Goal: Find specific page/section: Find specific page/section

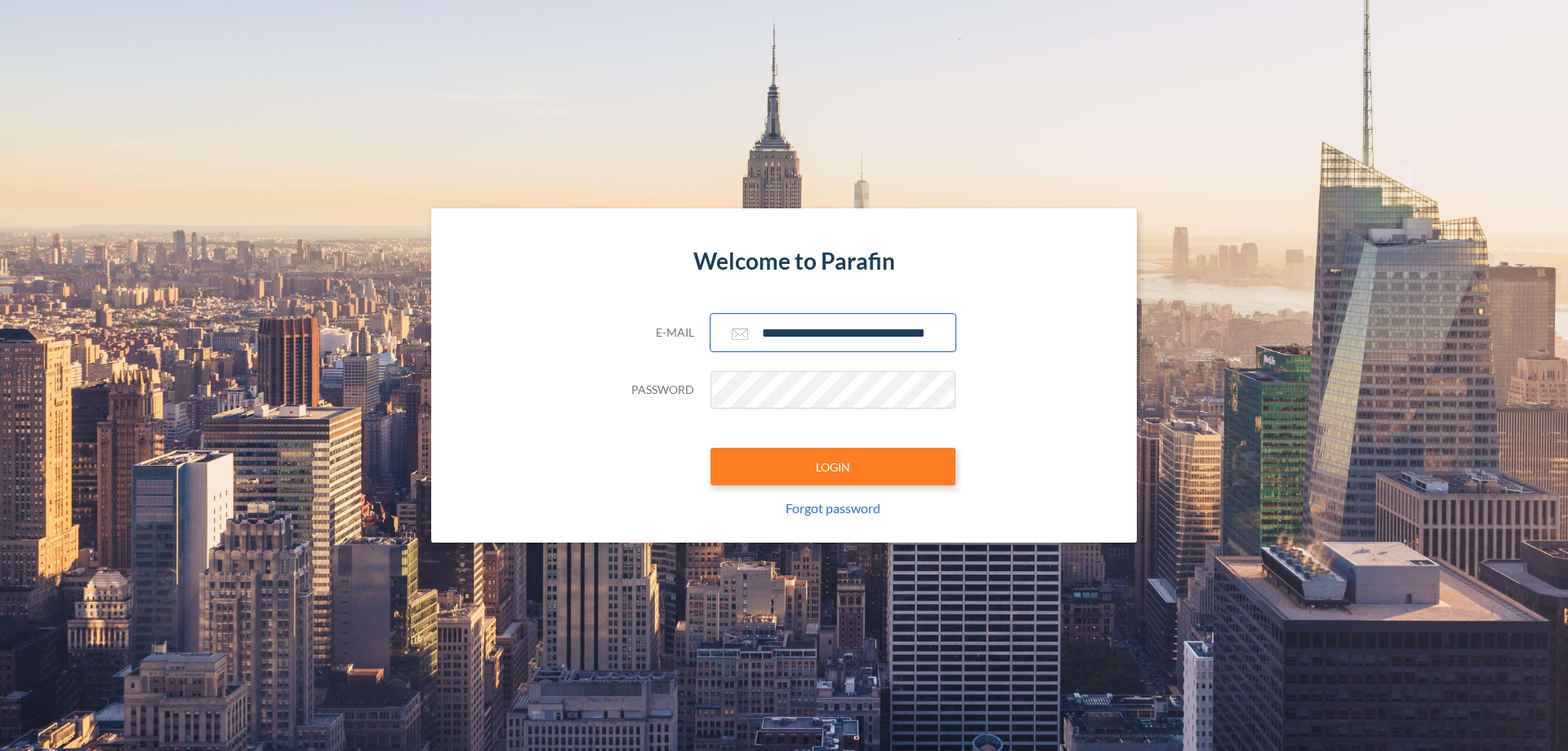
type input "**********"
click at [833, 467] on button "LOGIN" at bounding box center [832, 466] width 245 height 38
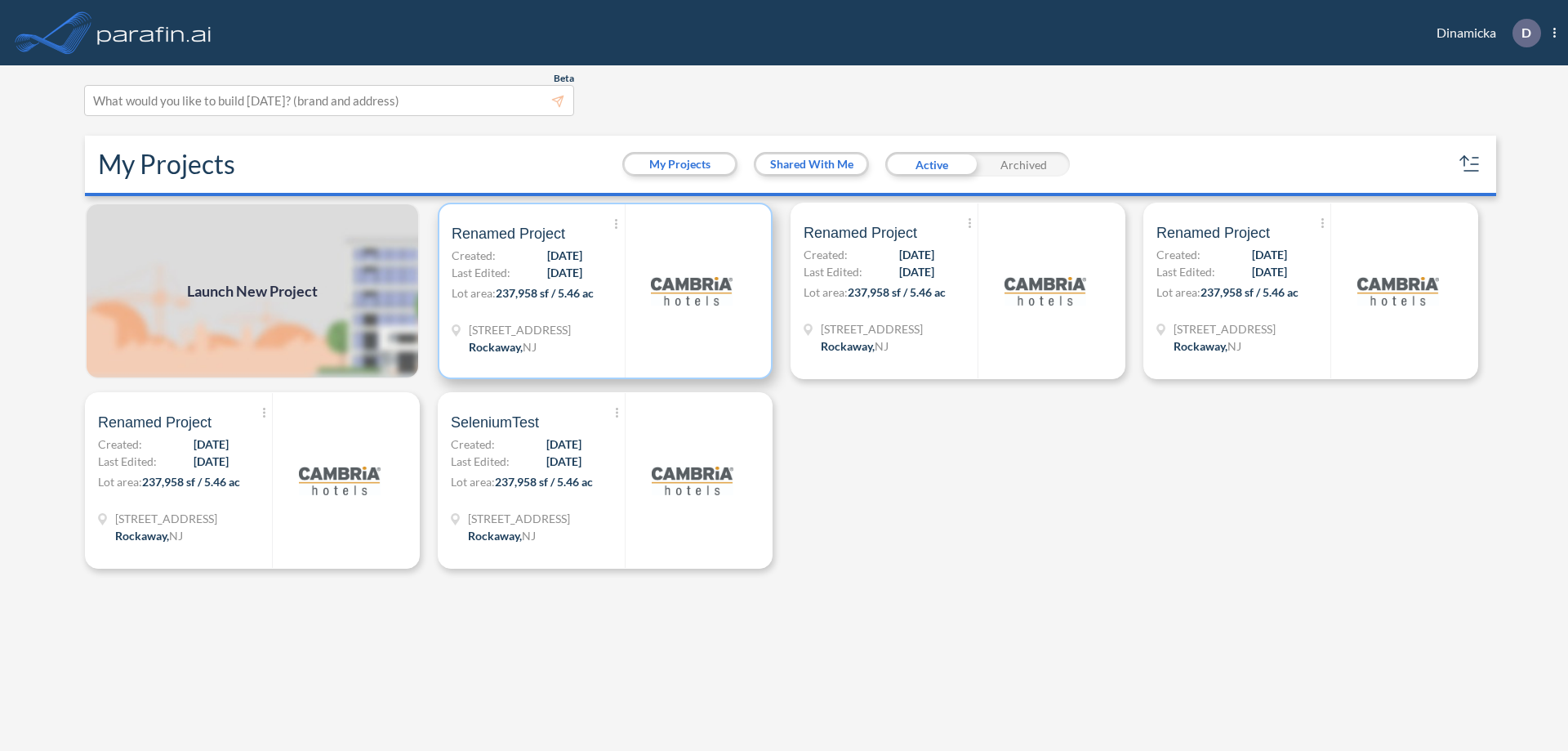
scroll to position [4, 0]
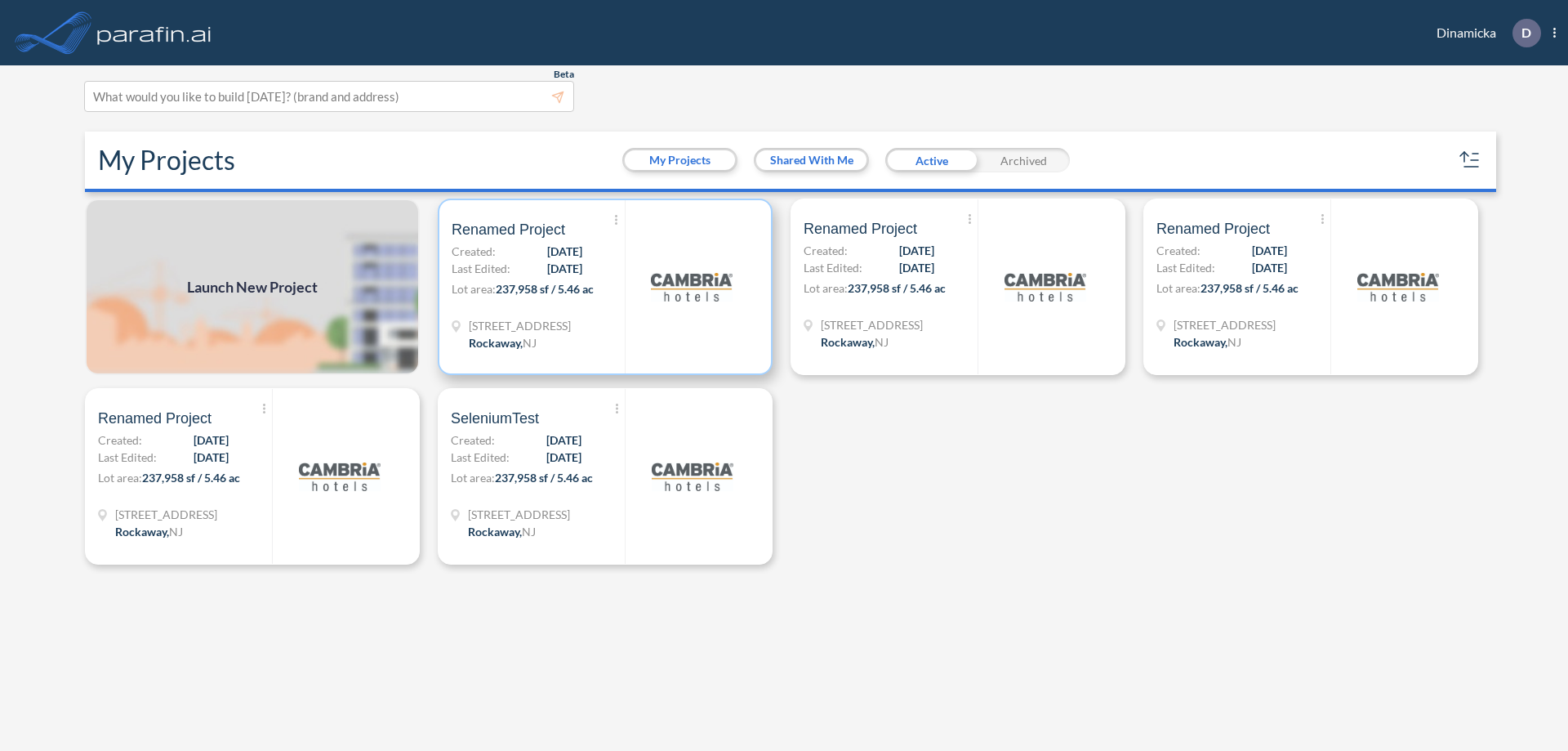
click at [606, 287] on p "Lot area: 237,958 sf / 5.46 ac" at bounding box center [538, 292] width 173 height 24
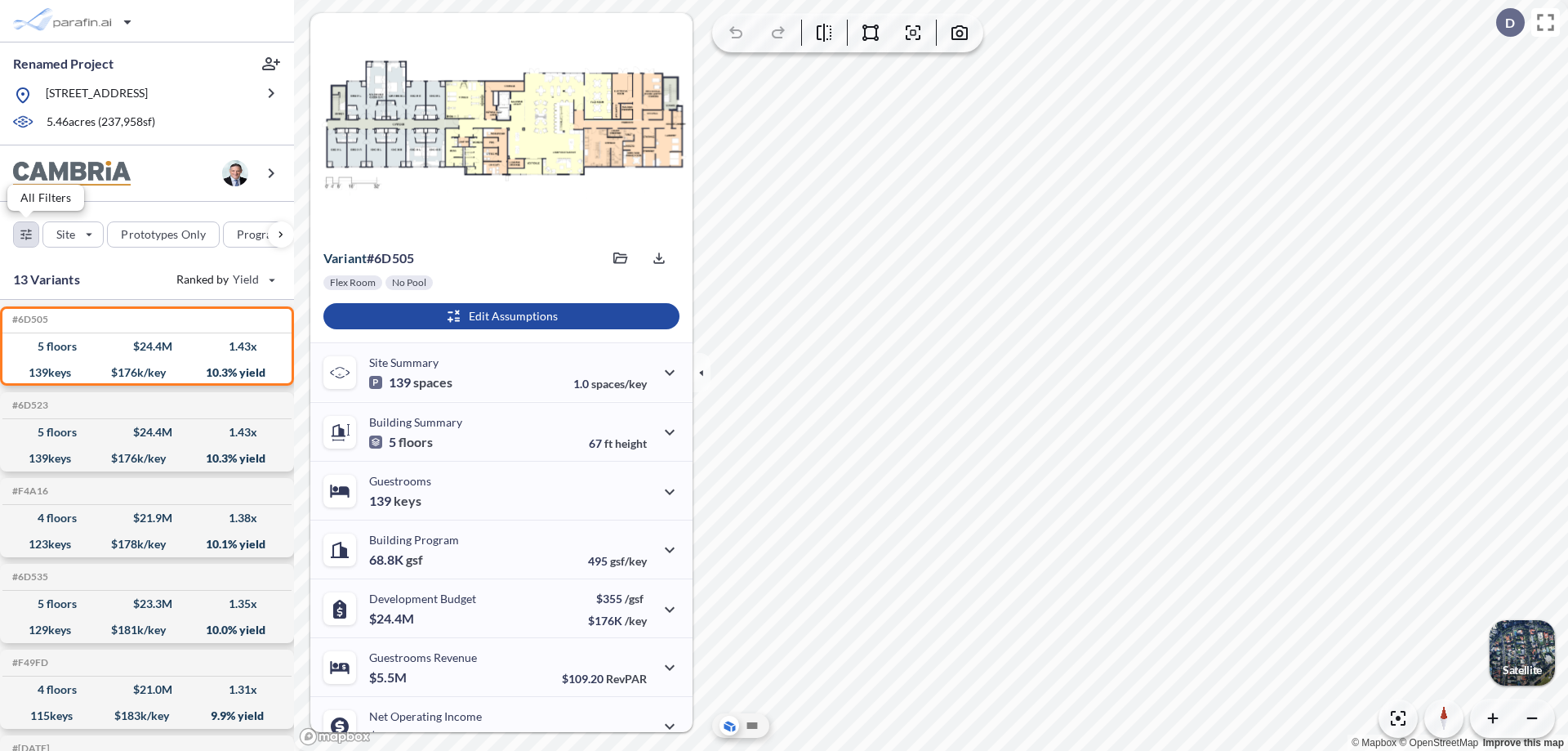
click at [26, 234] on div "button" at bounding box center [26, 235] width 25 height 25
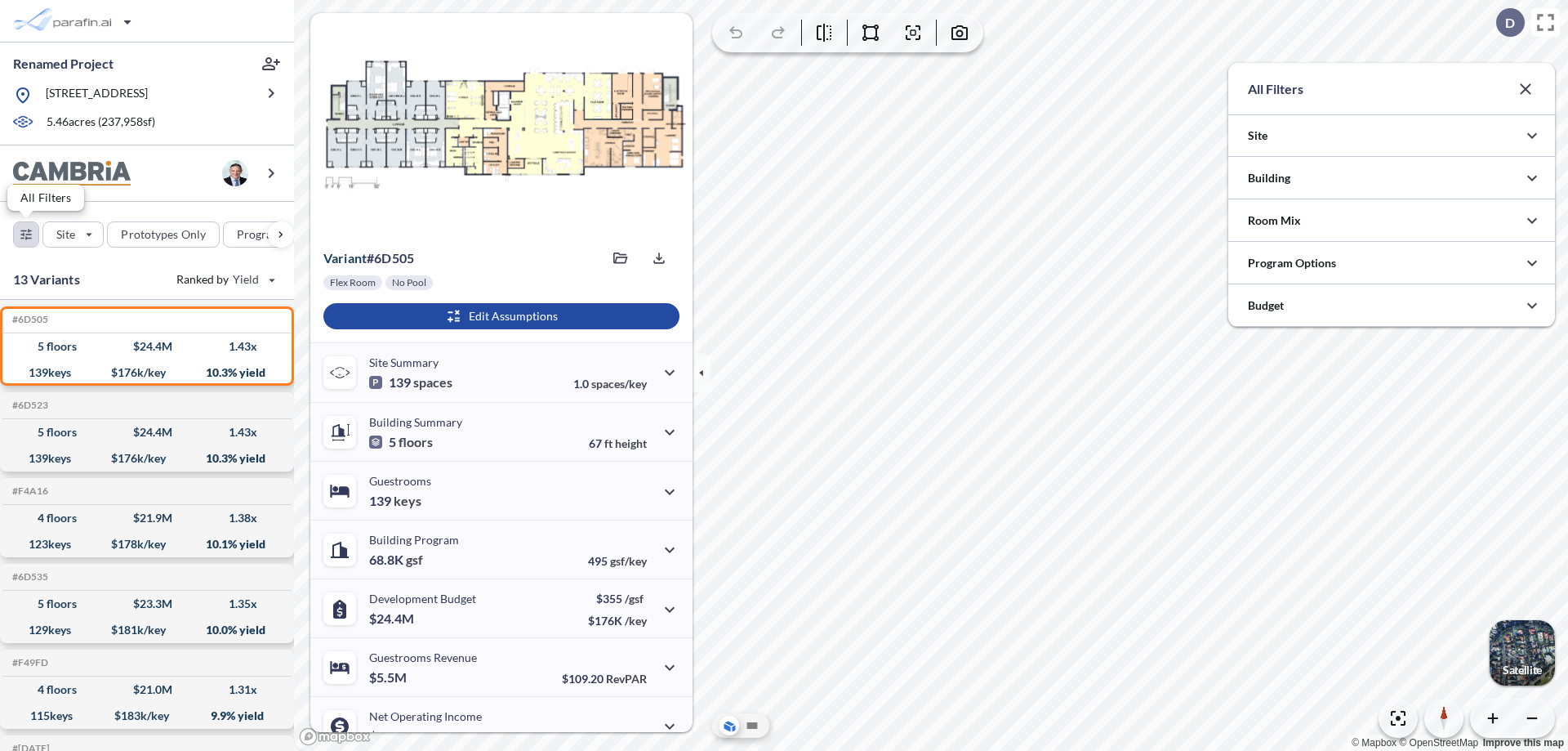
scroll to position [817197, 816437]
click at [1391, 263] on div at bounding box center [1392, 262] width 327 height 41
